Goal: Book appointment/travel/reservation

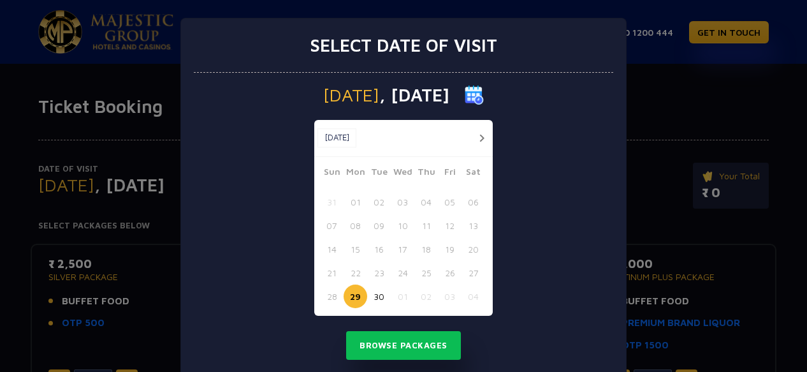
click at [479, 135] on button "button" at bounding box center [482, 138] width 16 height 16
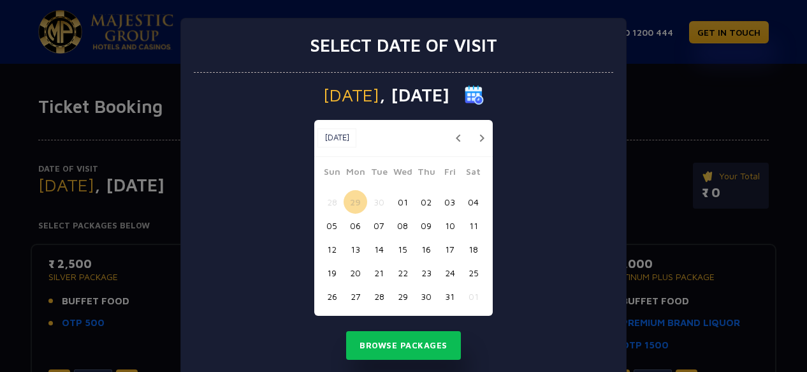
click at [419, 229] on button "09" at bounding box center [426, 226] width 24 height 24
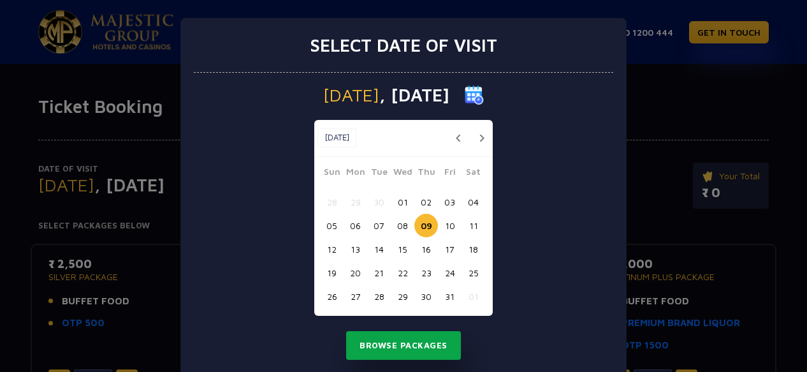
click at [410, 345] on button "Browse Packages" at bounding box center [403, 345] width 115 height 29
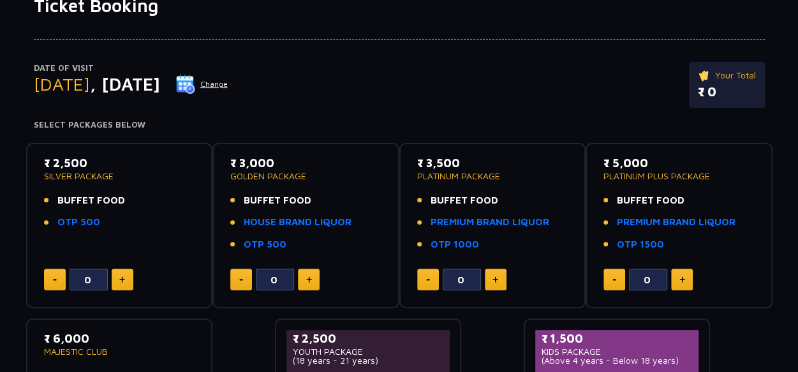
scroll to position [97, 0]
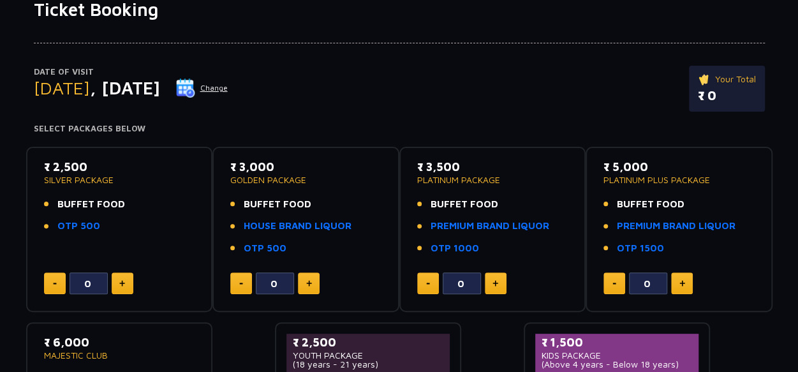
click at [228, 85] on button "Change" at bounding box center [201, 88] width 53 height 20
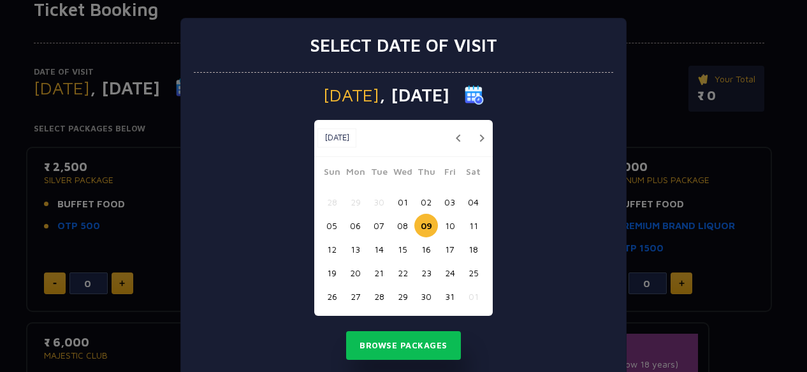
click at [448, 225] on button "10" at bounding box center [450, 226] width 24 height 24
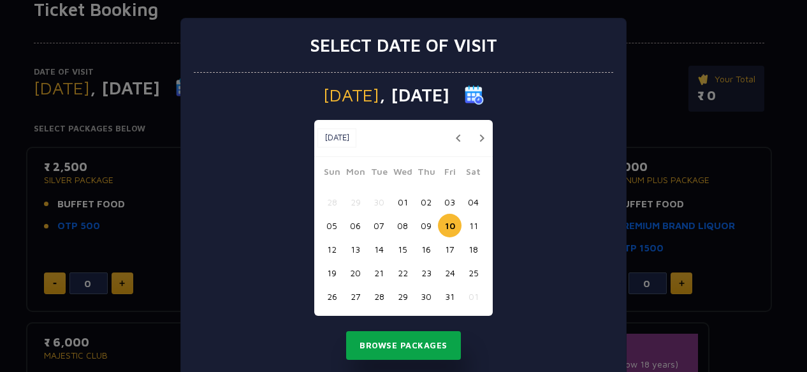
click at [402, 340] on button "Browse Packages" at bounding box center [403, 345] width 115 height 29
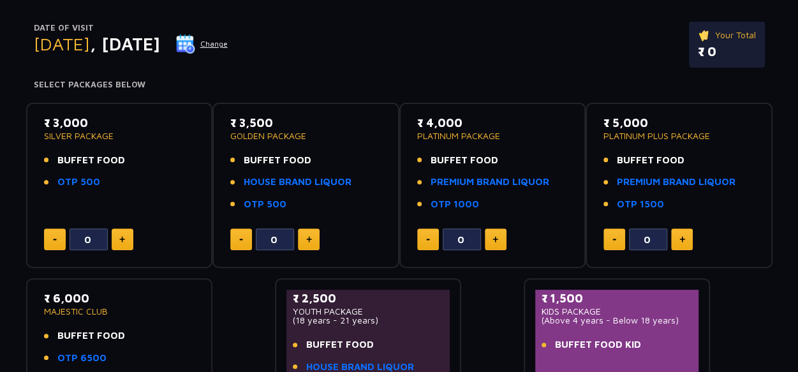
scroll to position [33, 0]
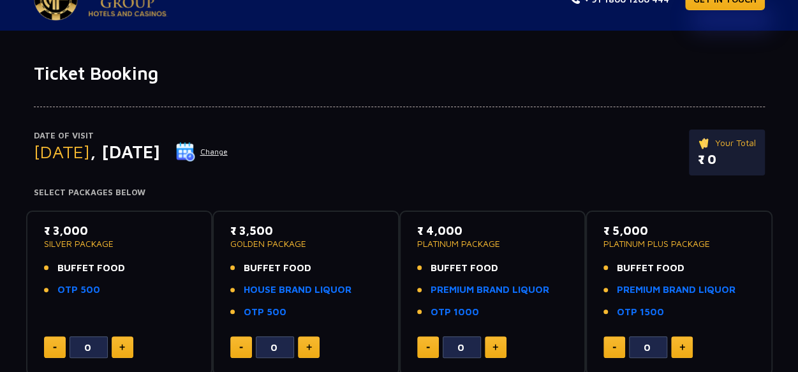
click at [228, 155] on button "Change" at bounding box center [201, 152] width 53 height 20
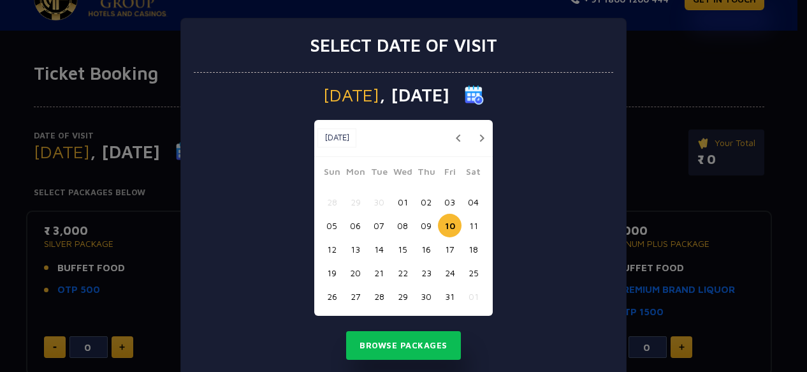
click at [422, 228] on button "09" at bounding box center [426, 226] width 24 height 24
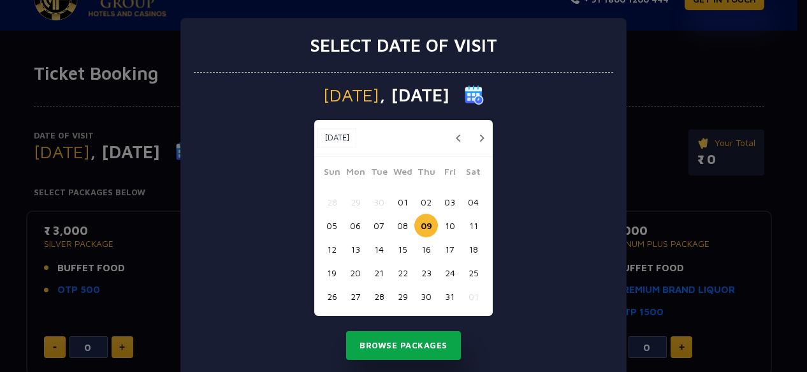
click at [414, 337] on button "Browse Packages" at bounding box center [403, 345] width 115 height 29
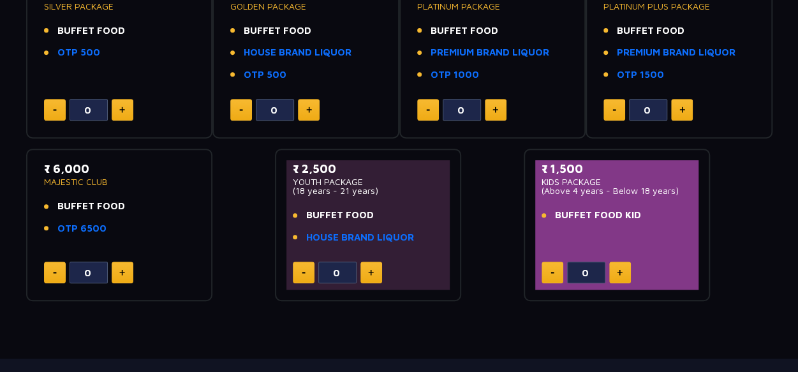
scroll to position [288, 0]
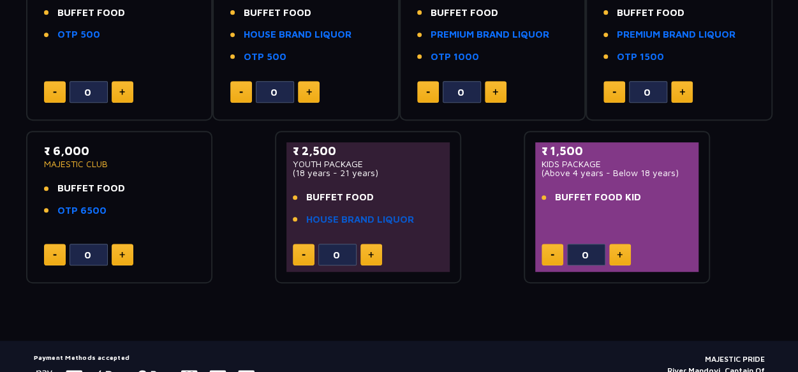
click at [381, 220] on link "HOUSE BRAND LIQUOR" at bounding box center [360, 219] width 108 height 15
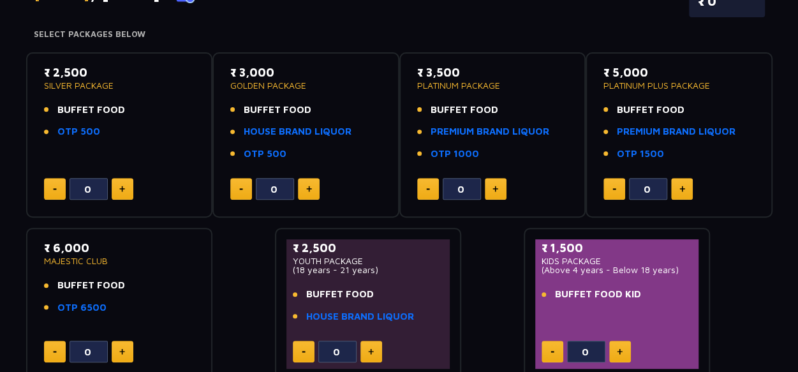
scroll to position [255, 0]
